Goal: Information Seeking & Learning: Find specific page/section

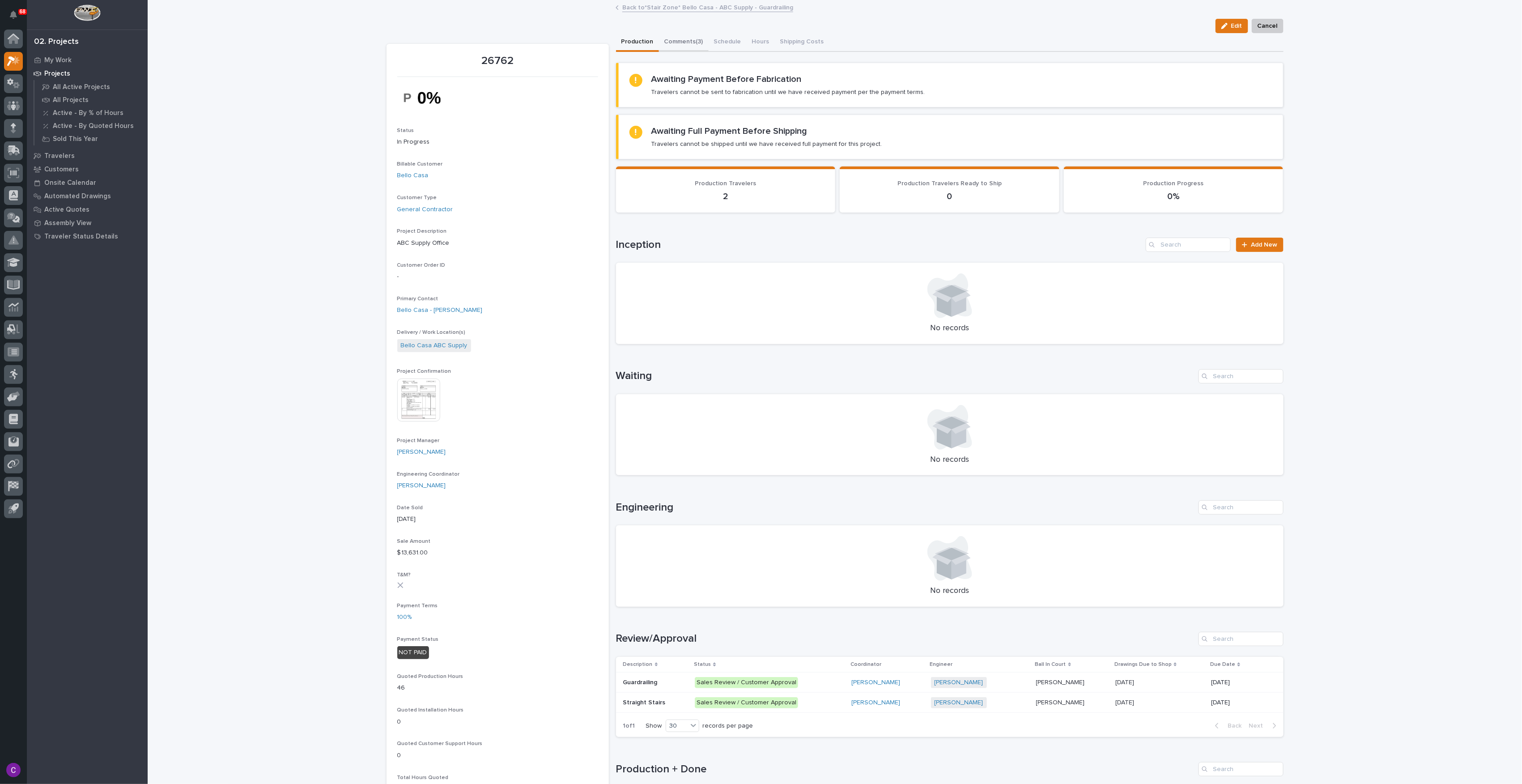
click at [666, 41] on button "Comments (3)" at bounding box center [684, 43] width 50 height 19
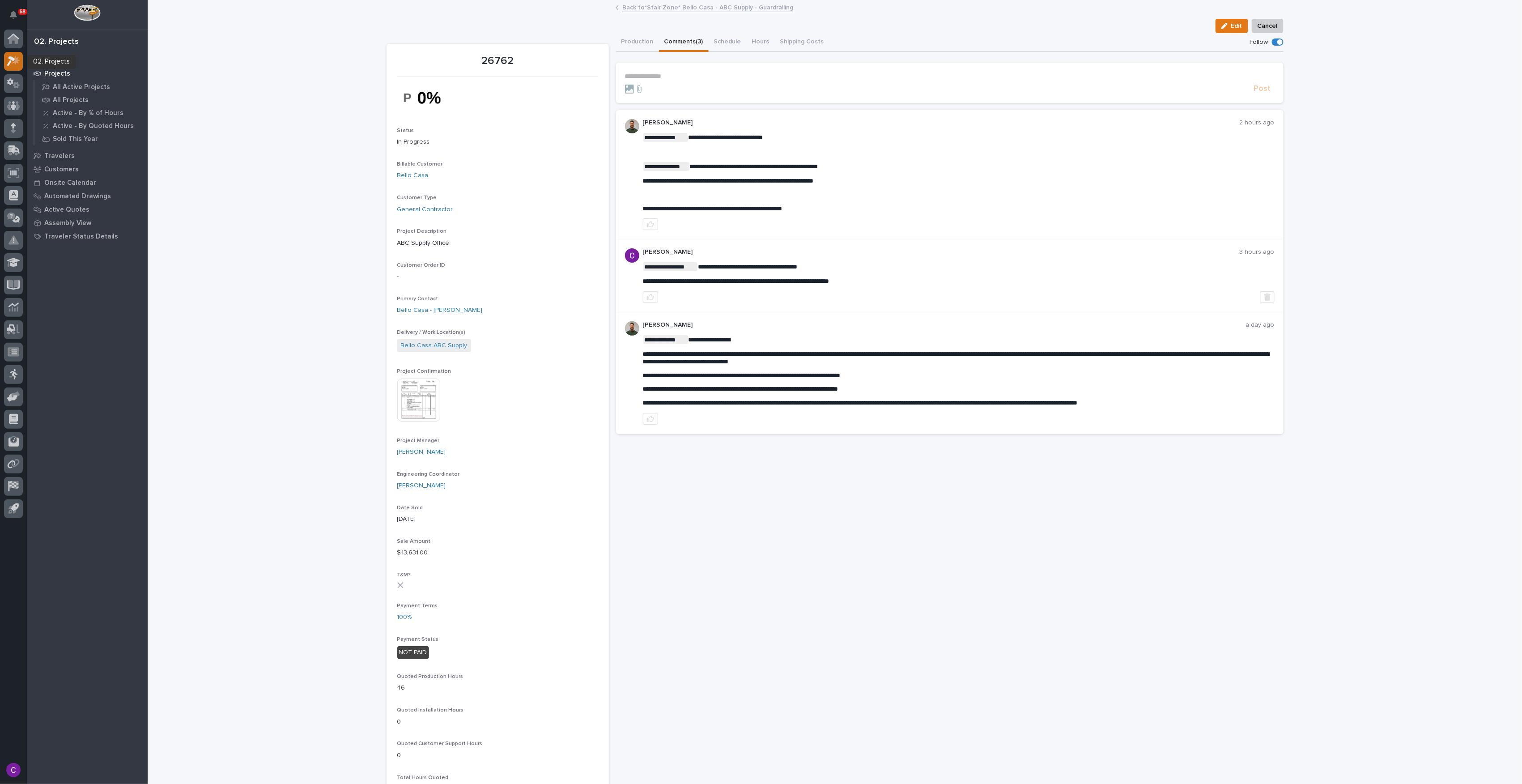
click at [12, 61] on icon at bounding box center [14, 61] width 13 height 10
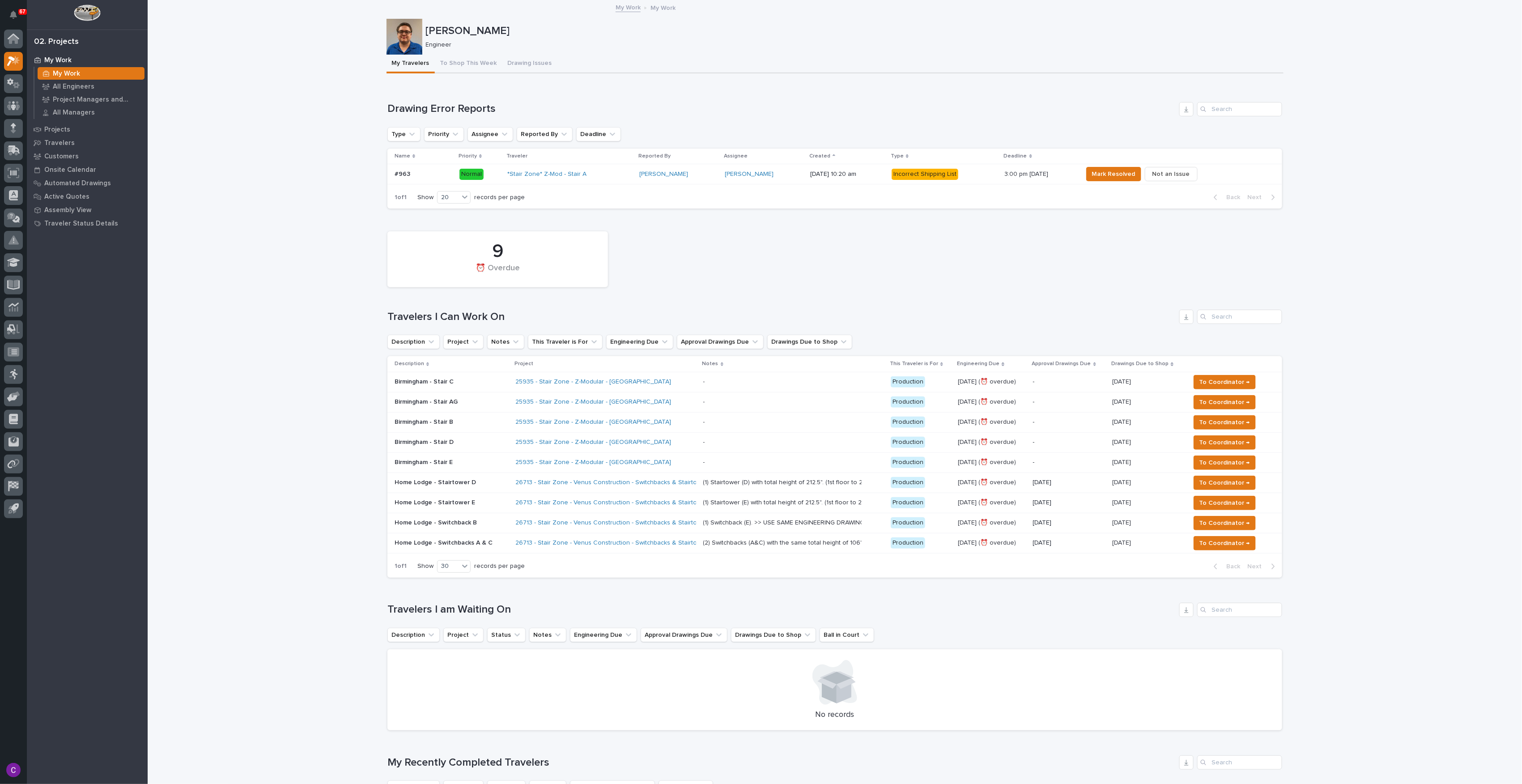
click at [675, 406] on div "25935 - Stair Zone - Z-Modular - [GEOGRAPHIC_DATA]" at bounding box center [605, 402] width 180 height 15
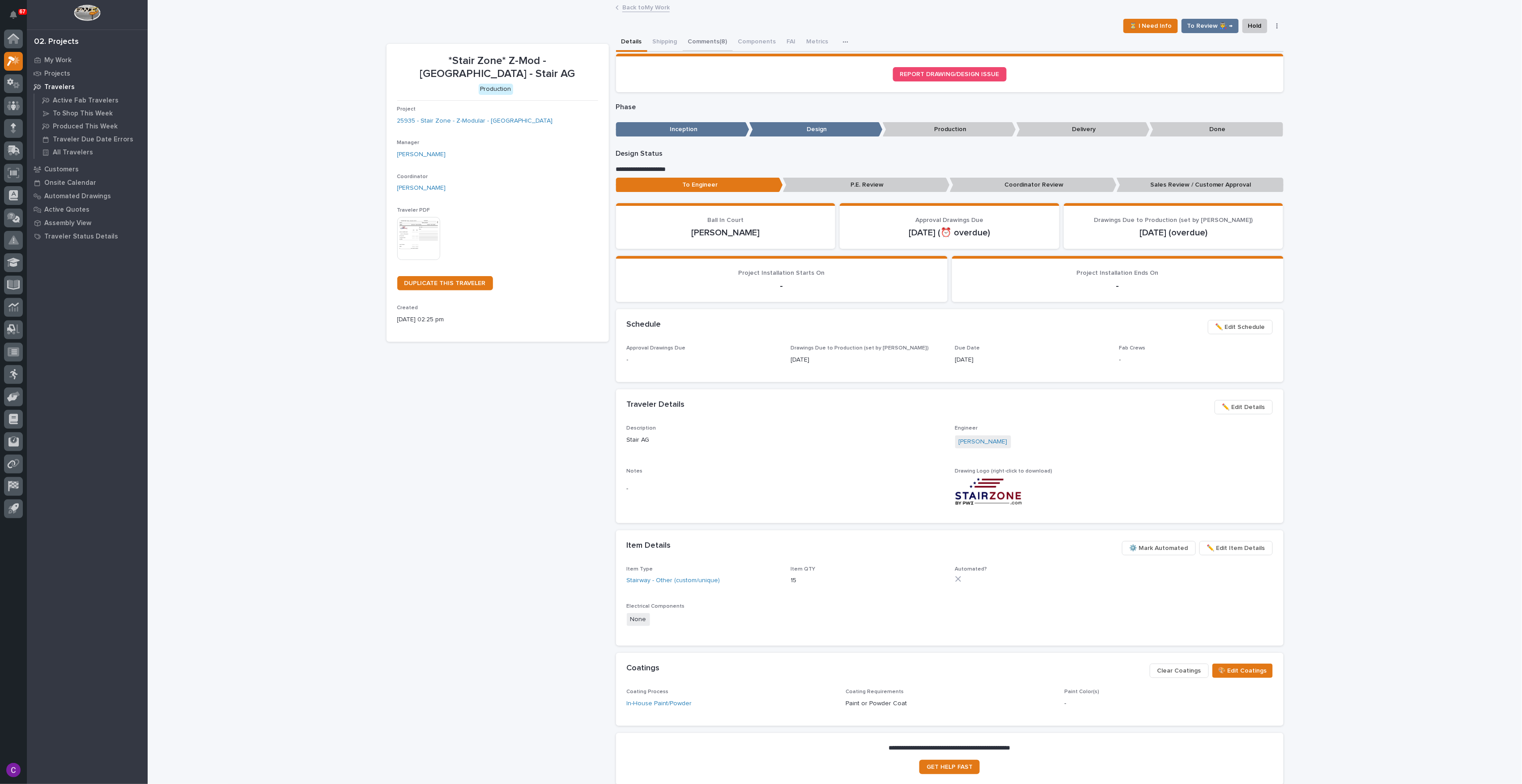
click at [702, 40] on button "Comments (8)" at bounding box center [707, 43] width 50 height 19
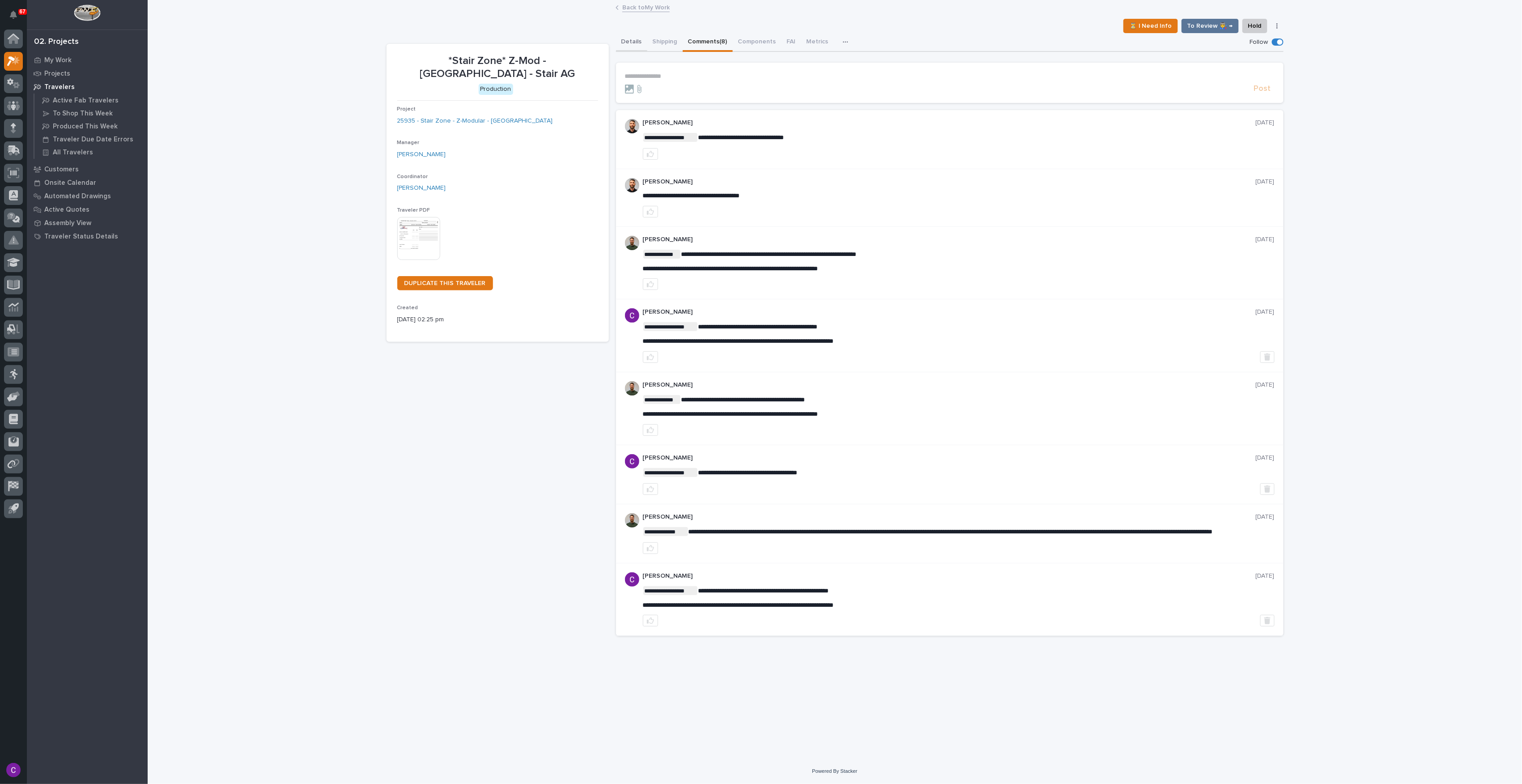
click at [636, 47] on button "Details" at bounding box center [632, 43] width 31 height 19
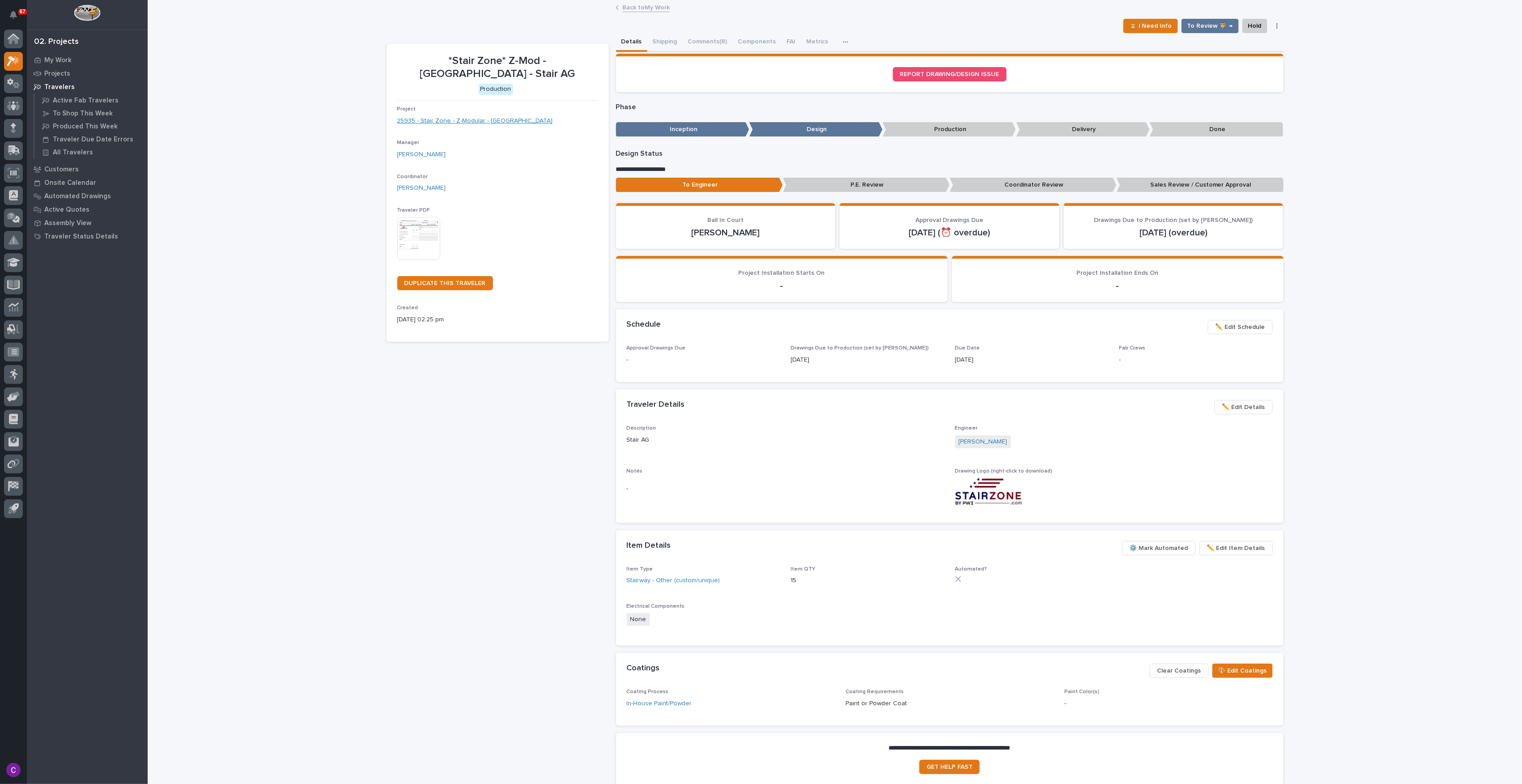
click at [473, 117] on link "25935 - Stair Zone - Z-Modular - [GEOGRAPHIC_DATA]" at bounding box center [475, 121] width 156 height 9
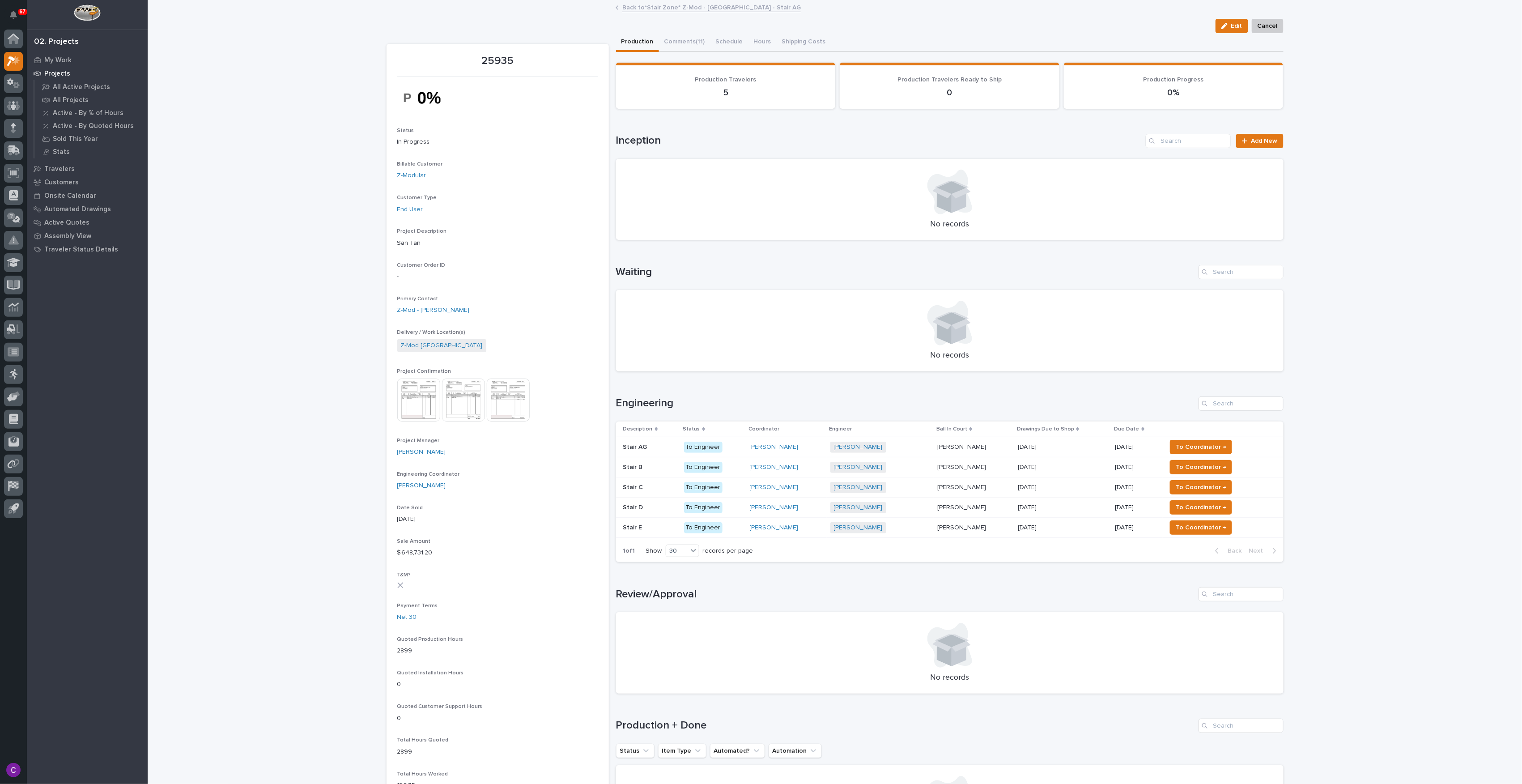
drag, startPoint x: 679, startPoint y: 327, endPoint x: 665, endPoint y: 324, distance: 14.3
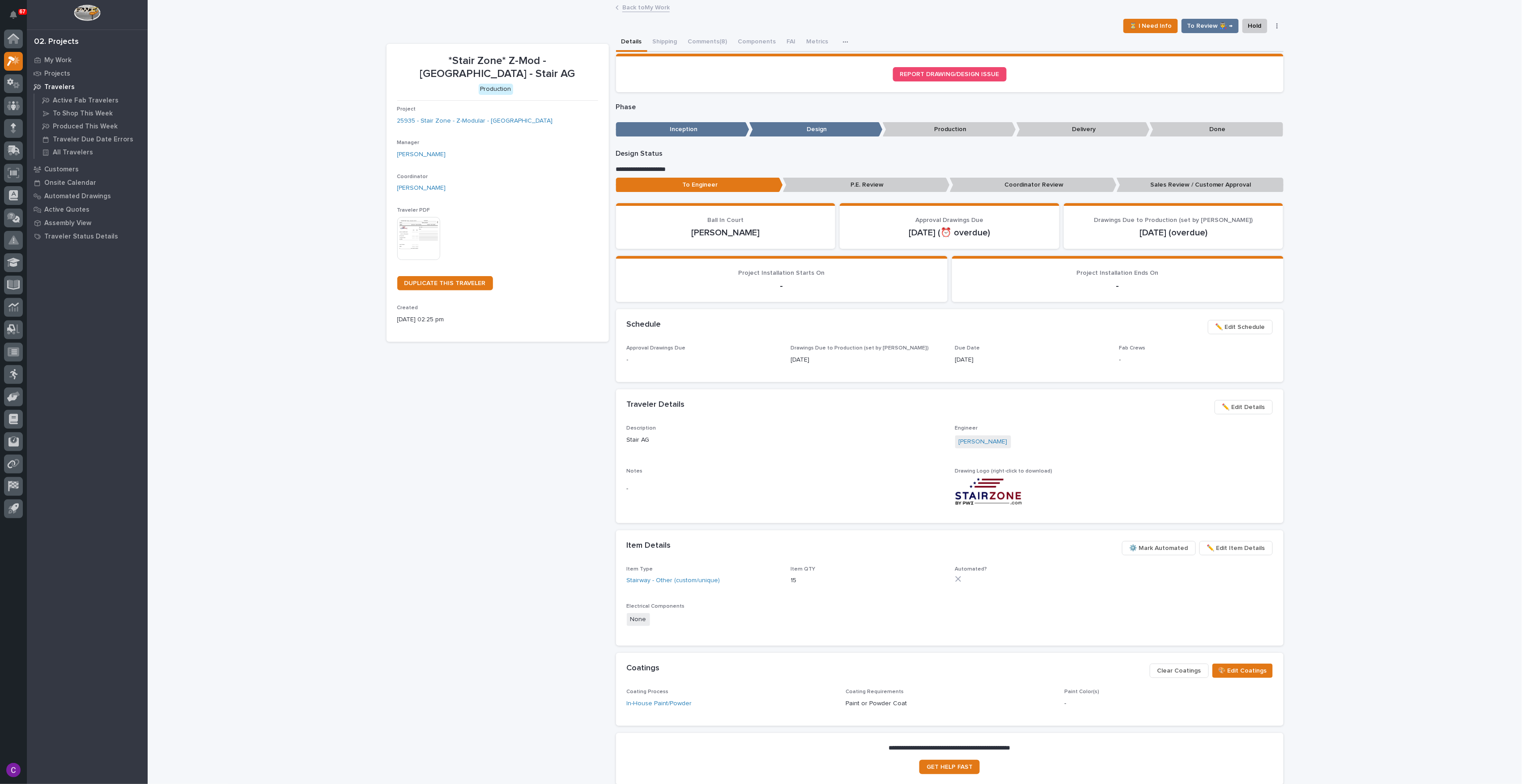
drag, startPoint x: 618, startPoint y: 258, endPoint x: 616, endPoint y: 252, distance: 6.3
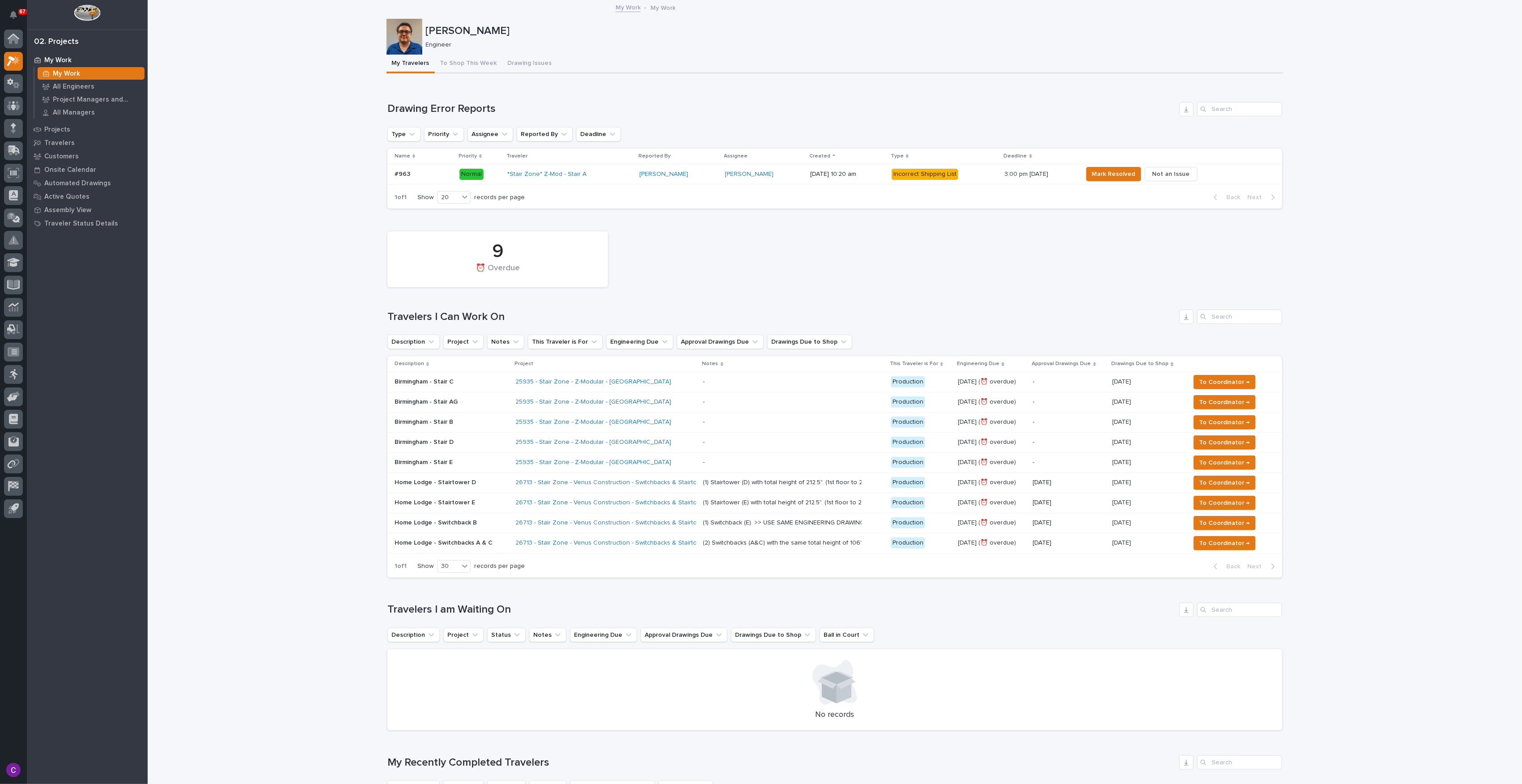
click at [779, 298] on div "9 ⏰ Overdue Travelers I Can Work On Description Project Notes This Traveler is …" at bounding box center [835, 402] width 895 height 350
drag, startPoint x: 793, startPoint y: 279, endPoint x: 799, endPoint y: 299, distance: 20.9
click at [795, 279] on div "9 ⏰ Overdue" at bounding box center [835, 259] width 904 height 65
click at [901, 307] on div "9 ⏰ Overdue Travelers I Can Work On Description Project Notes This Traveler is …" at bounding box center [835, 402] width 895 height 350
click at [593, 384] on link "25935 - Stair Zone - Z-Modular - [GEOGRAPHIC_DATA]" at bounding box center [593, 382] width 156 height 8
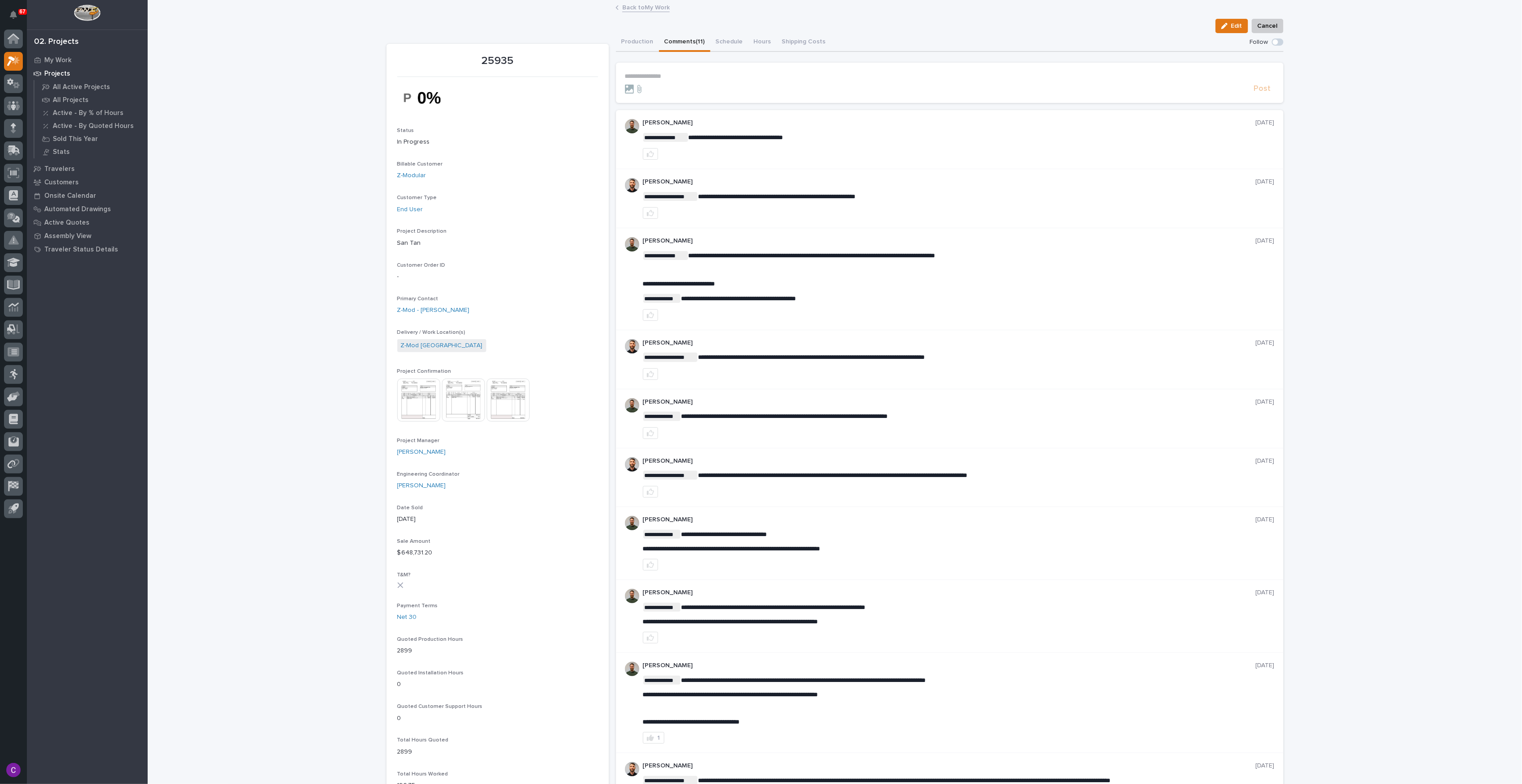
click at [688, 45] on button "Comments (11)" at bounding box center [684, 43] width 51 height 19
drag, startPoint x: 743, startPoint y: 193, endPoint x: 801, endPoint y: 187, distance: 58.3
drag, startPoint x: 801, startPoint y: 187, endPoint x: 743, endPoint y: 198, distance: 59.0
click at [743, 198] on span "**********" at bounding box center [776, 196] width 158 height 6
click at [743, 194] on span "**********" at bounding box center [776, 196] width 158 height 6
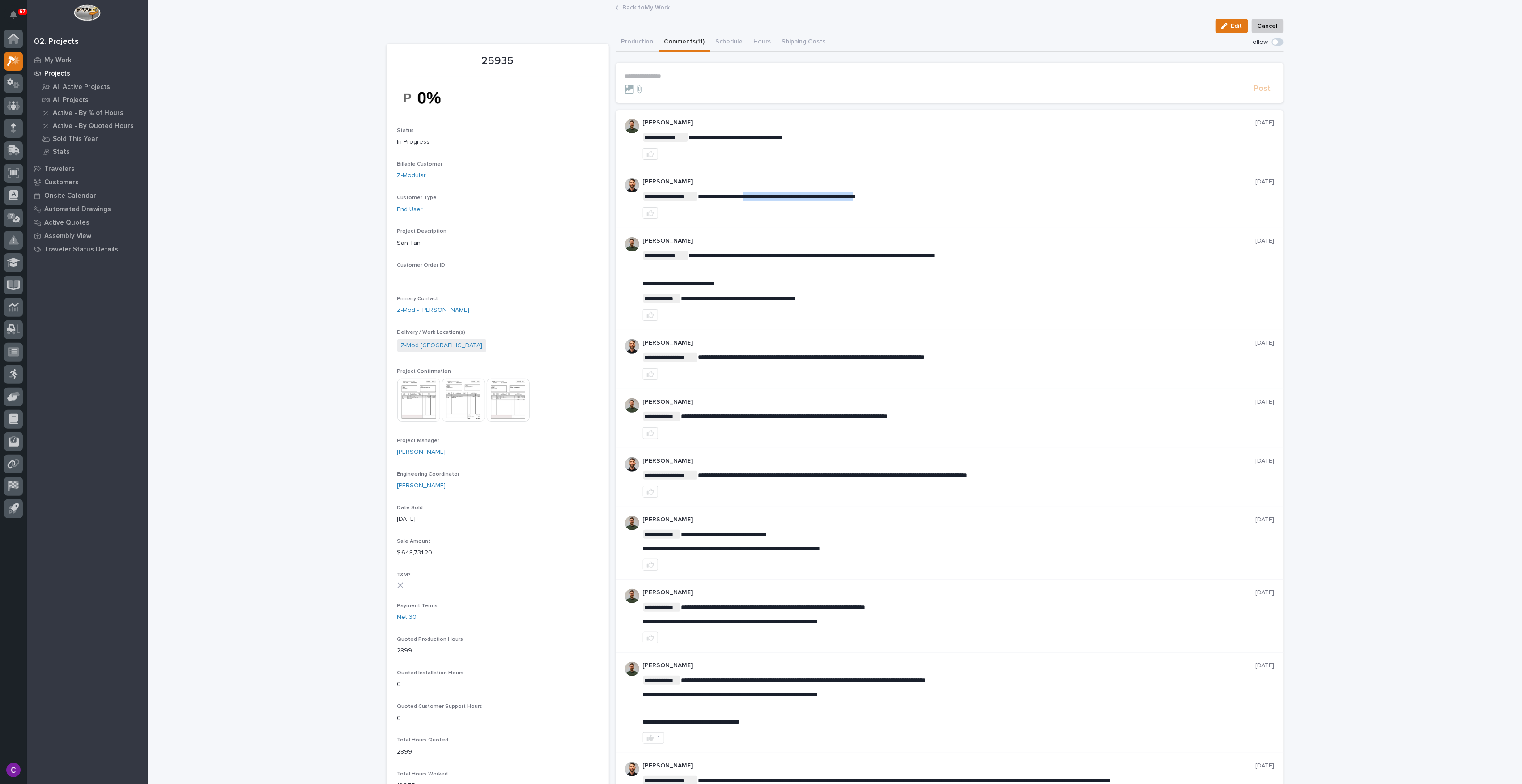
drag, startPoint x: 742, startPoint y: 194, endPoint x: 883, endPoint y: 197, distance: 141.0
click at [856, 197] on span "**********" at bounding box center [776, 196] width 158 height 6
drag, startPoint x: 883, startPoint y: 197, endPoint x: 863, endPoint y: 196, distance: 20.0
copy span "**********"
